Goal: Task Accomplishment & Management: Use online tool/utility

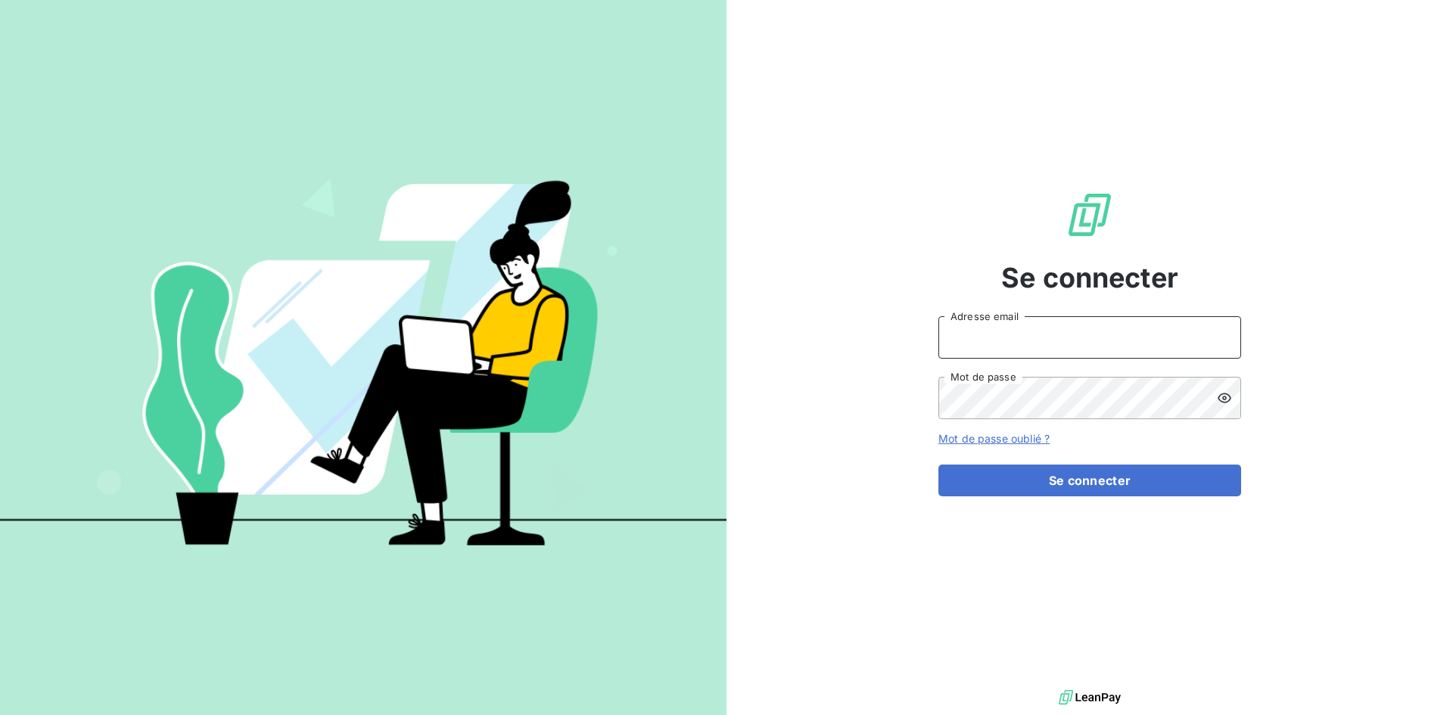
click at [988, 344] on input "Adresse email" at bounding box center [1089, 337] width 303 height 42
click at [986, 340] on input "Adresse email" at bounding box center [1089, 337] width 303 height 42
type input "[PERSON_NAME][EMAIL_ADDRESS][PERSON_NAME][DOMAIN_NAME]"
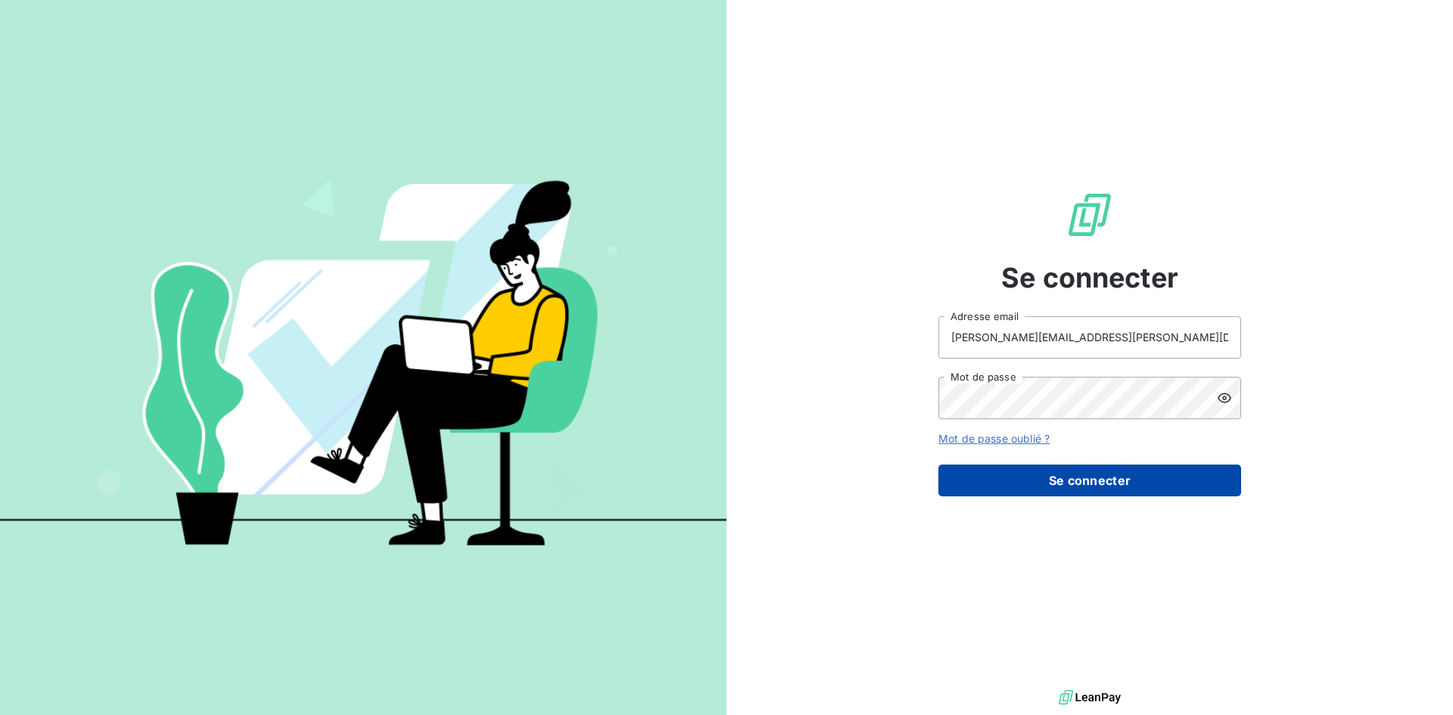
click at [1019, 476] on button "Se connecter" at bounding box center [1089, 481] width 303 height 32
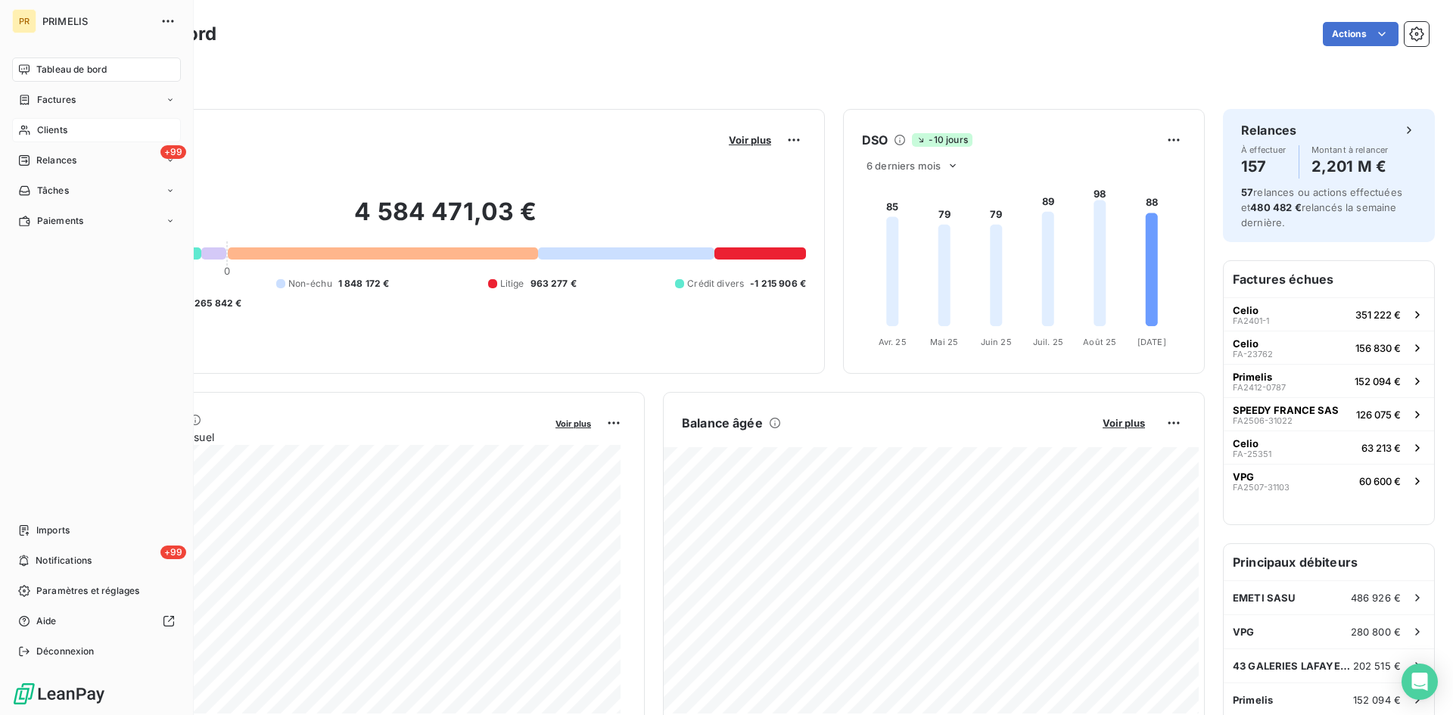
click at [77, 123] on div "Clients" at bounding box center [96, 130] width 169 height 24
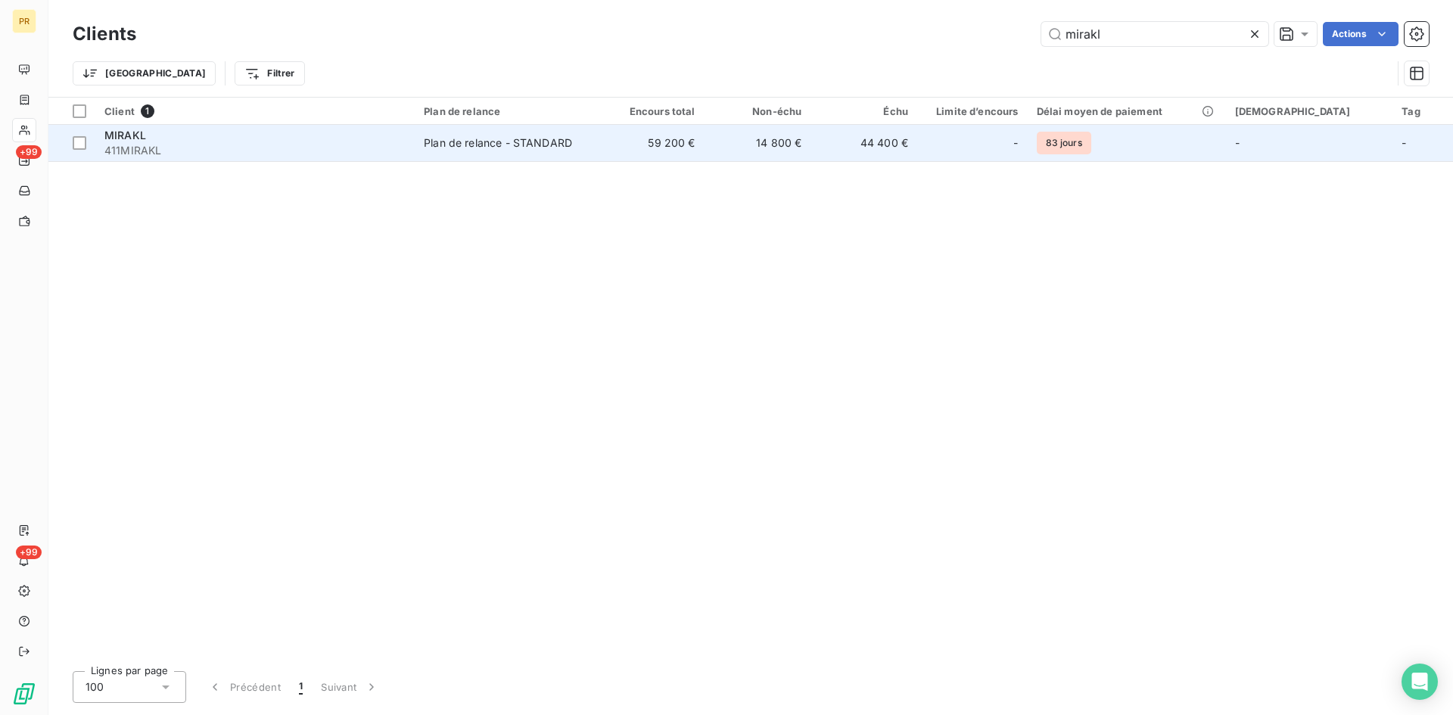
type input "mirakl"
click at [360, 156] on span "411MIRAKL" at bounding box center [254, 150] width 301 height 15
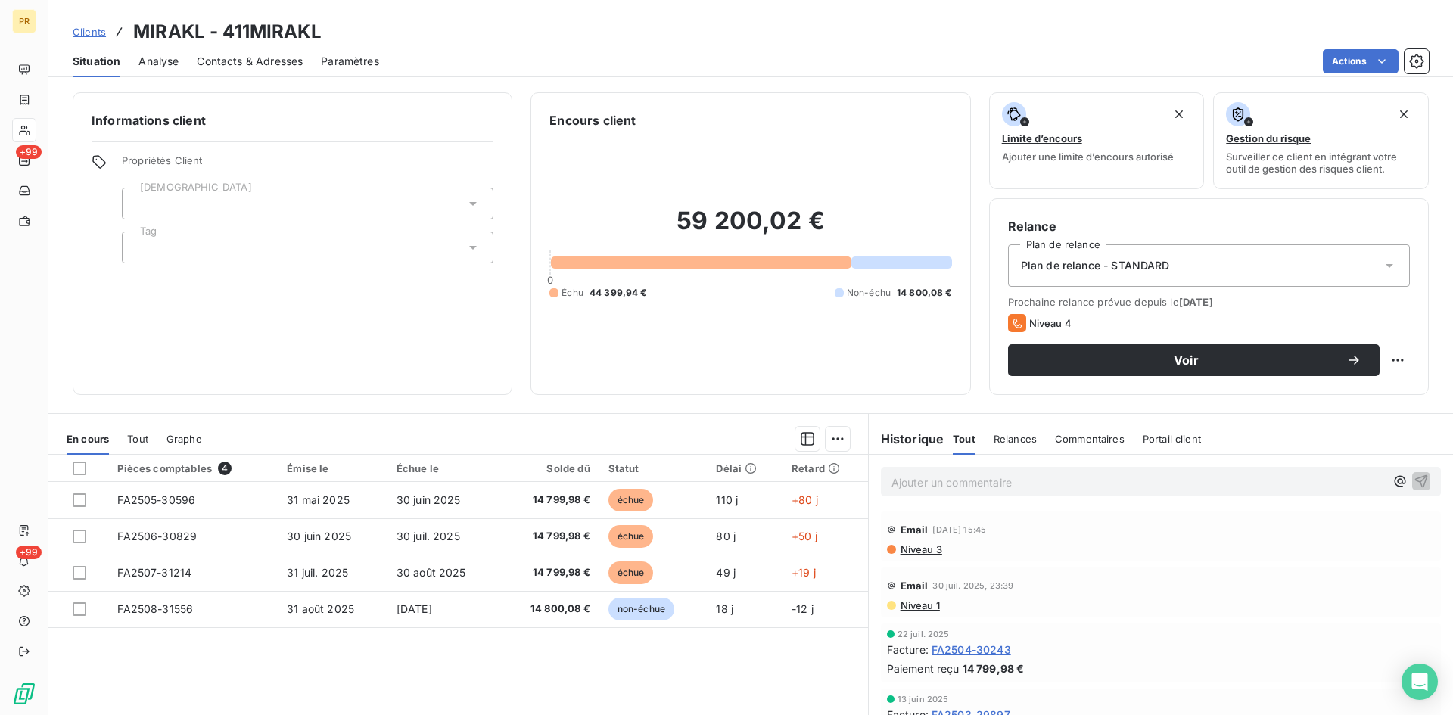
click at [129, 440] on span "Tout" at bounding box center [137, 439] width 21 height 12
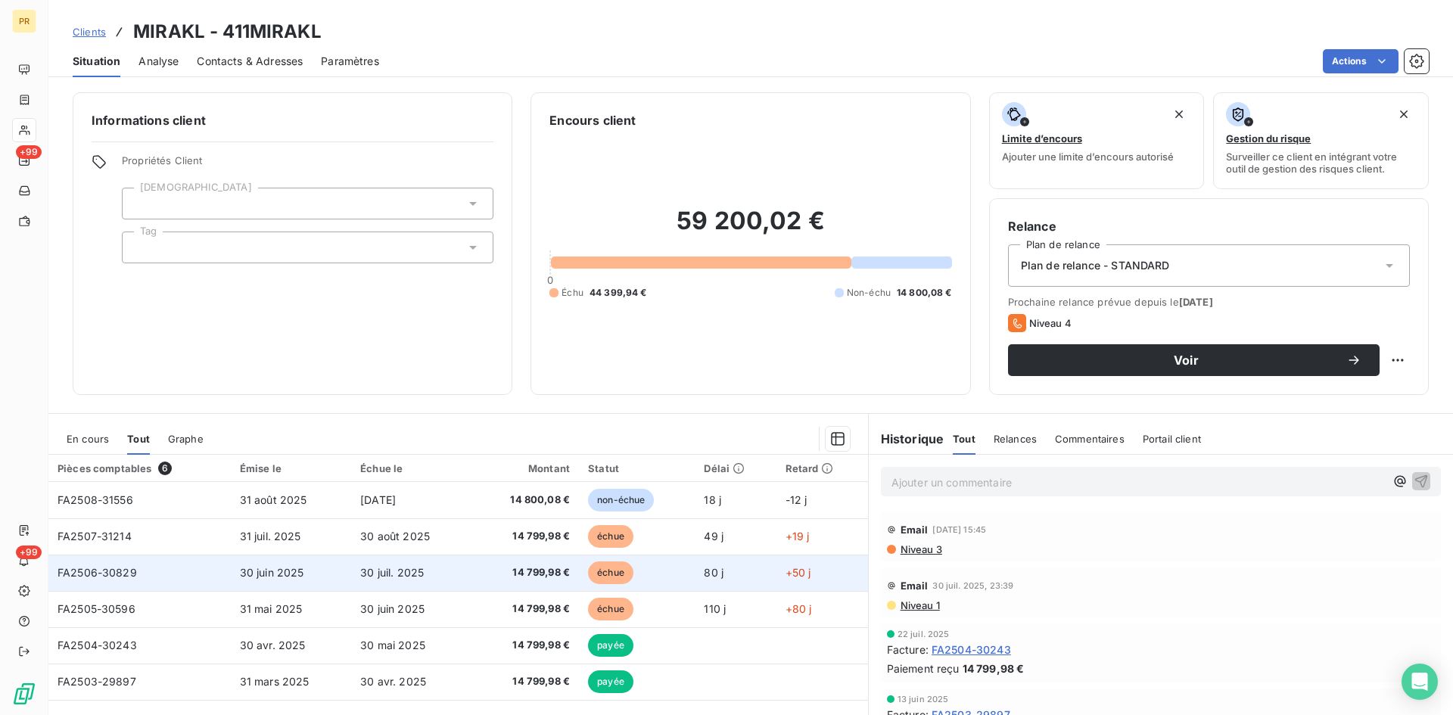
scroll to position [76, 0]
